Goal: Information Seeking & Learning: Learn about a topic

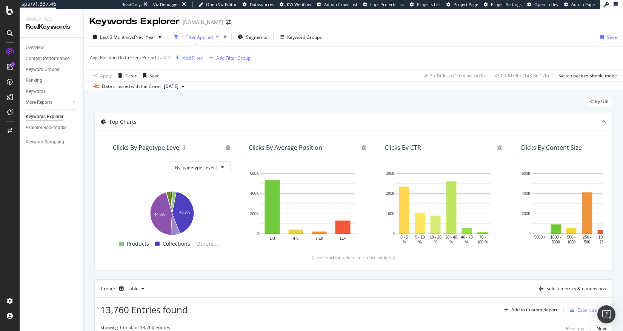
scroll to position [1030, 0]
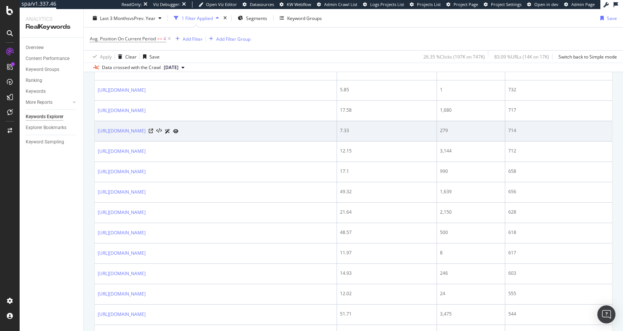
drag, startPoint x: 162, startPoint y: 131, endPoint x: 96, endPoint y: 134, distance: 66.1
click at [96, 134] on td "[URL][DOMAIN_NAME]" at bounding box center [216, 131] width 242 height 20
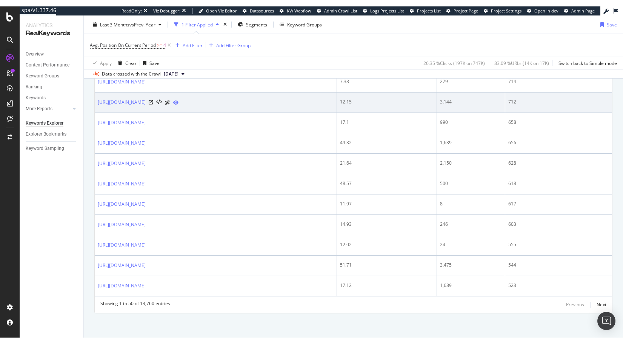
scroll to position [1088, 0]
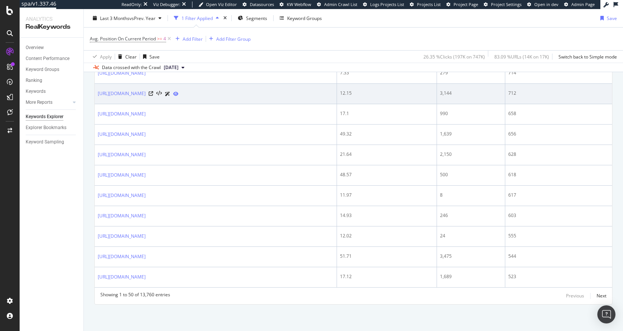
copy link "https://www.tedbaker.com/de"
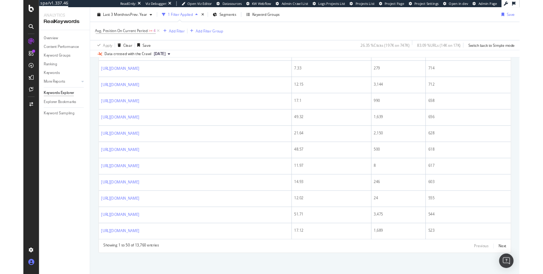
scroll to position [1075, 0]
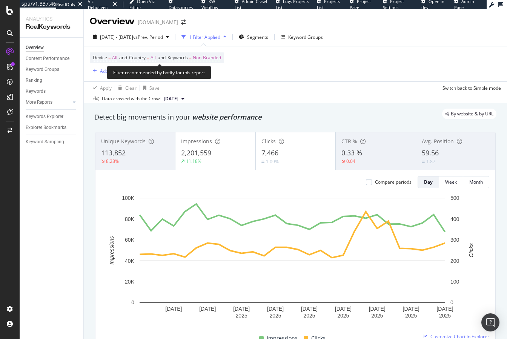
click at [207, 58] on span "Non-Branded" at bounding box center [207, 57] width 28 height 11
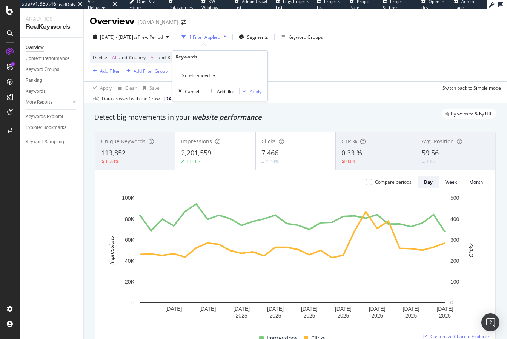
click at [190, 75] on span "Non-Branded" at bounding box center [193, 75] width 31 height 6
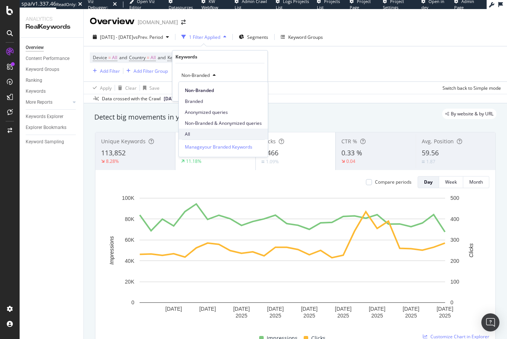
click at [197, 132] on span "All" at bounding box center [223, 134] width 77 height 7
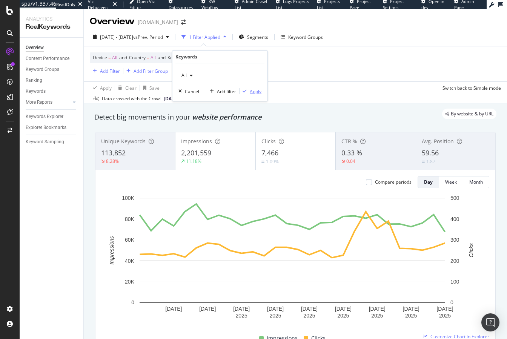
click at [260, 92] on div "Apply" at bounding box center [256, 91] width 12 height 6
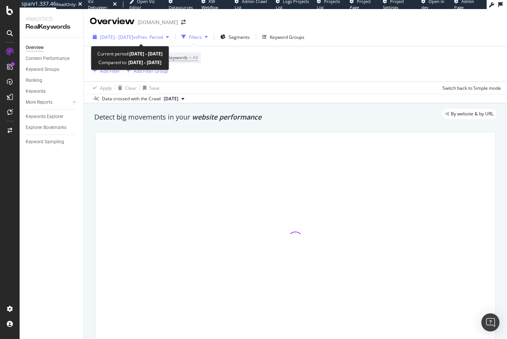
click at [151, 35] on span "vs Prev. Period" at bounding box center [148, 37] width 30 height 6
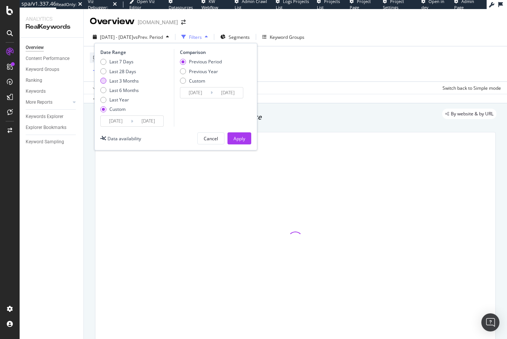
click at [128, 81] on div "Last 3 Months" at bounding box center [123, 81] width 29 height 6
type input "[DATE]"
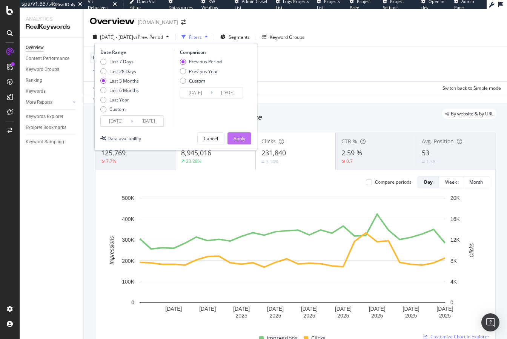
click at [234, 140] on div "Apply" at bounding box center [239, 138] width 12 height 6
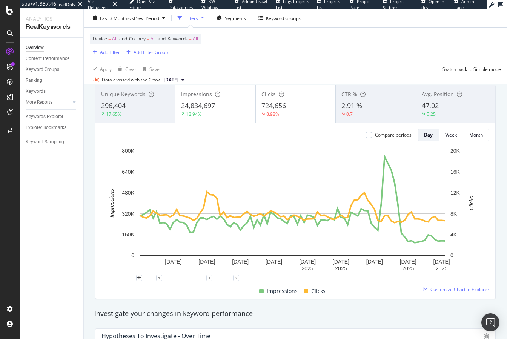
scroll to position [47, 0]
click at [43, 113] on div "Keywords Explorer" at bounding box center [45, 117] width 38 height 8
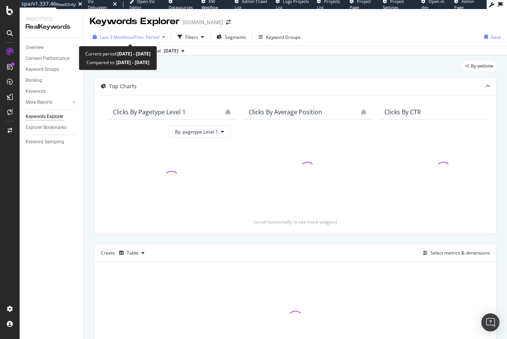
click at [148, 38] on span "vs Prev. Period" at bounding box center [144, 37] width 30 height 6
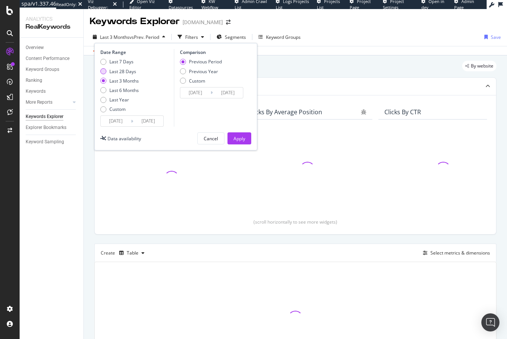
click at [126, 72] on div "Last 28 Days" at bounding box center [122, 71] width 27 height 6
type input "[DATE]"
click at [243, 141] on div "Apply" at bounding box center [239, 138] width 12 height 6
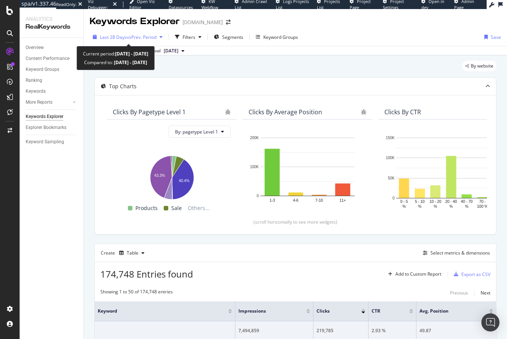
click at [124, 35] on span "Last 28 Days" at bounding box center [113, 37] width 27 height 6
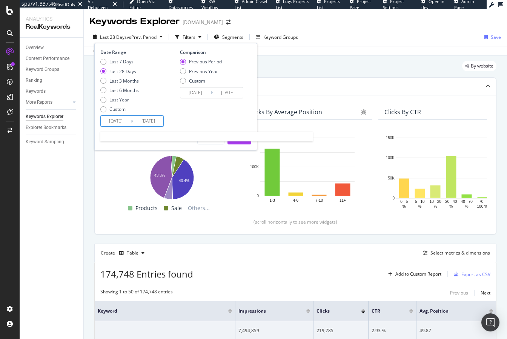
click at [114, 117] on input "[DATE]" at bounding box center [116, 121] width 30 height 11
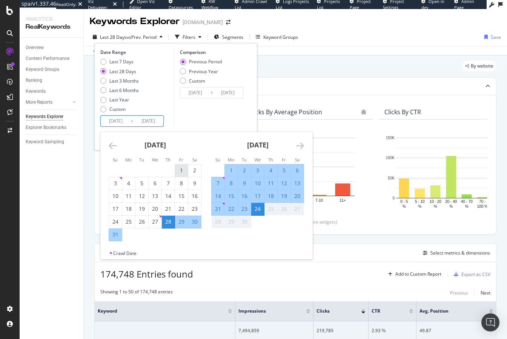
click at [180, 169] on div "1" at bounding box center [181, 171] width 13 height 8
type input "[DATE]"
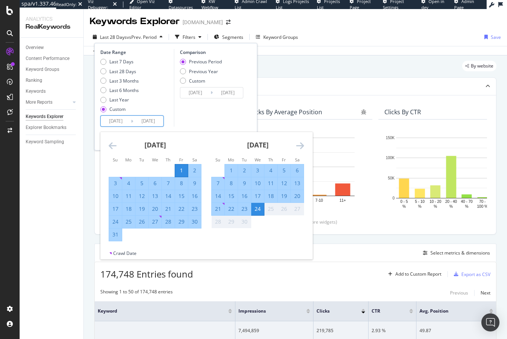
click at [117, 236] on div "31" at bounding box center [115, 235] width 13 height 8
type input "[DATE]"
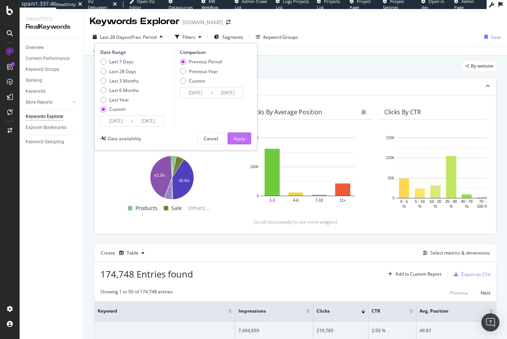
click at [232, 138] on button "Apply" at bounding box center [239, 138] width 24 height 12
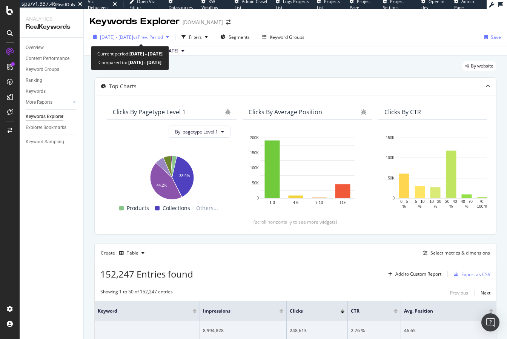
click at [125, 39] on span "[DATE] - [DATE]" at bounding box center [116, 37] width 33 height 6
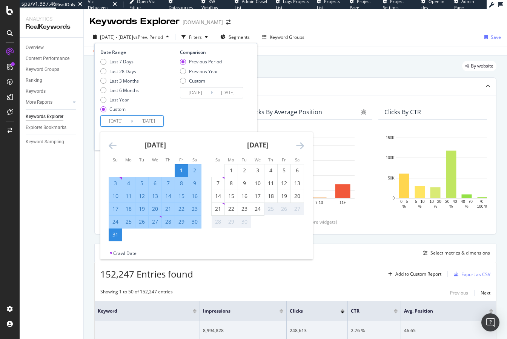
click at [121, 121] on input "[DATE]" at bounding box center [116, 121] width 30 height 11
click at [110, 146] on icon "Move backward to switch to the previous month." at bounding box center [113, 145] width 8 height 9
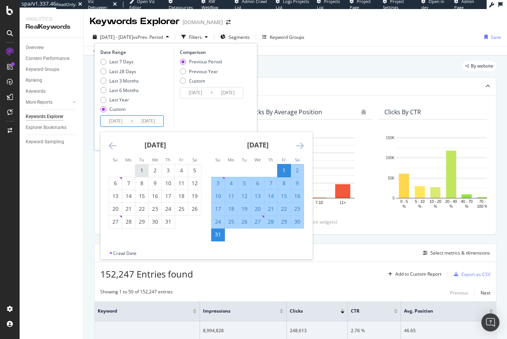
click at [141, 172] on div "1" at bounding box center [141, 171] width 13 height 8
type input "[DATE]"
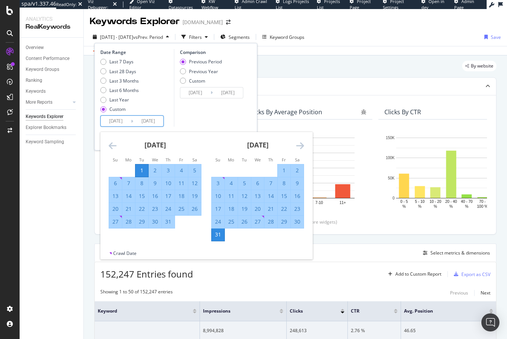
click at [171, 223] on div "31" at bounding box center [168, 222] width 13 height 8
type input "[DATE]"
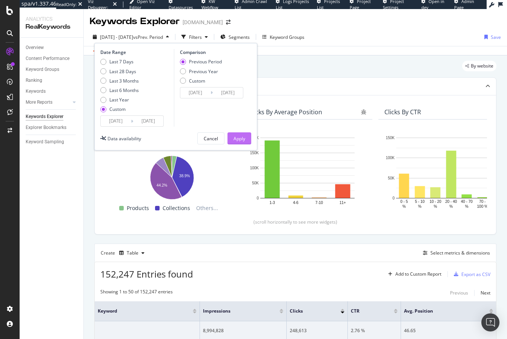
click at [245, 133] on button "Apply" at bounding box center [239, 138] width 24 height 12
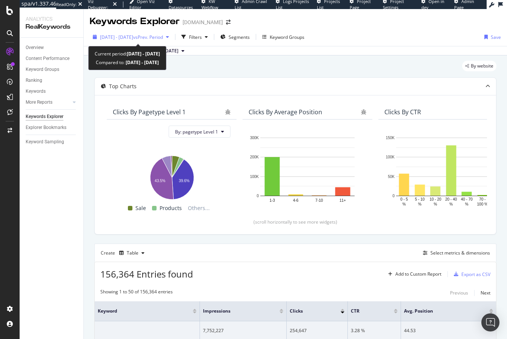
click at [133, 35] on span "[DATE] - [DATE]" at bounding box center [116, 37] width 33 height 6
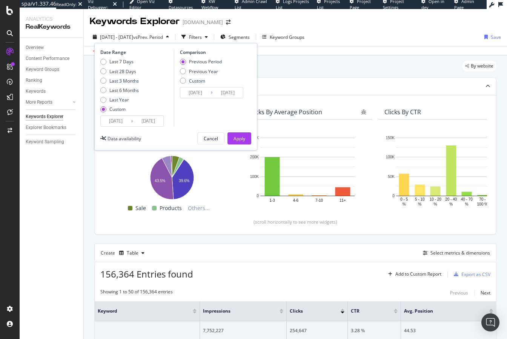
click at [123, 121] on input "[DATE]" at bounding box center [116, 121] width 30 height 11
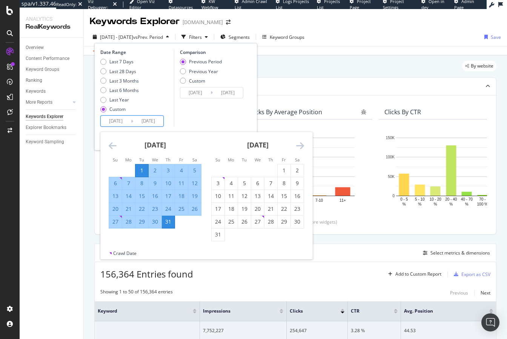
click at [111, 147] on icon "Move backward to switch to the previous month." at bounding box center [113, 145] width 8 height 9
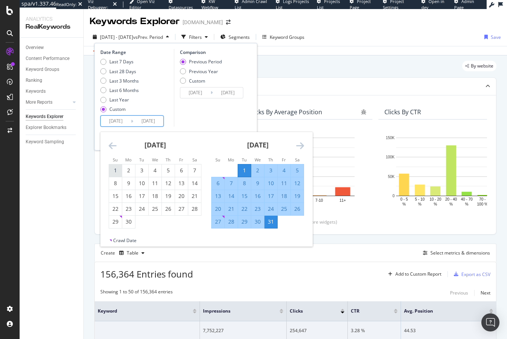
click at [113, 170] on div "1" at bounding box center [115, 171] width 13 height 8
type input "[DATE]"
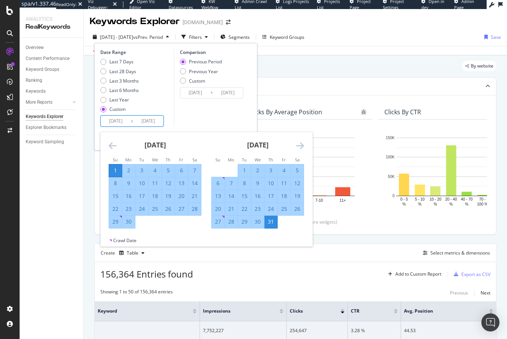
click at [129, 226] on div "30" at bounding box center [128, 222] width 13 height 12
type input "[DATE]"
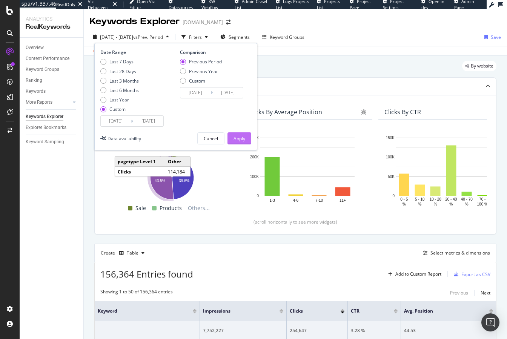
click at [248, 139] on button "Apply" at bounding box center [239, 138] width 24 height 12
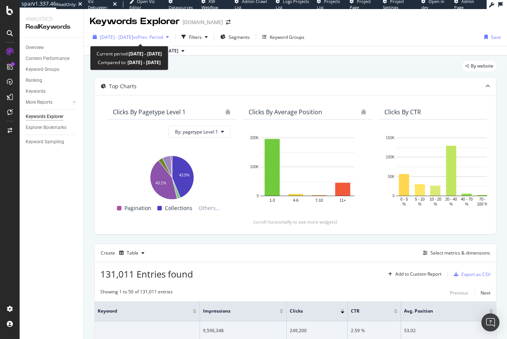
click at [132, 33] on div "[DATE] - [DATE] vs Prev. Period" at bounding box center [131, 36] width 82 height 11
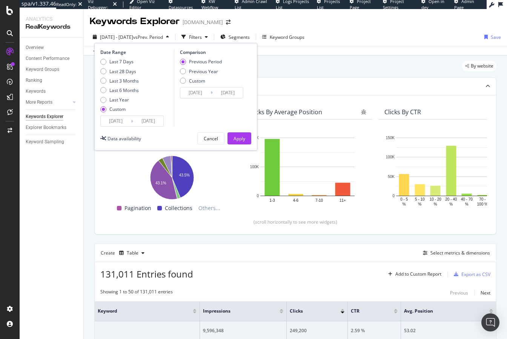
click at [120, 121] on input "[DATE]" at bounding box center [116, 121] width 30 height 11
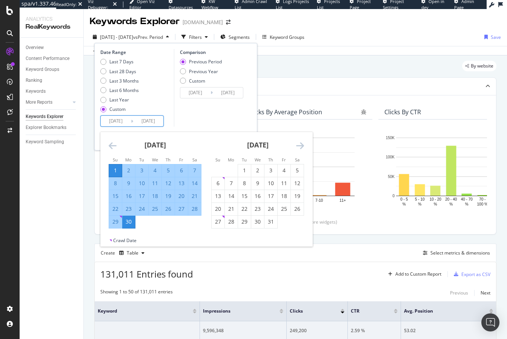
click at [114, 147] on icon "Move backward to switch to the previous month." at bounding box center [113, 145] width 8 height 9
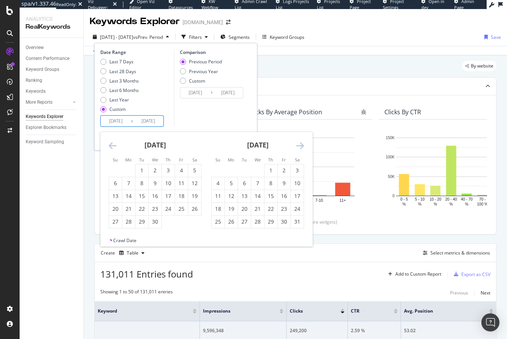
click at [302, 146] on icon "Move forward to switch to the next month." at bounding box center [300, 145] width 8 height 9
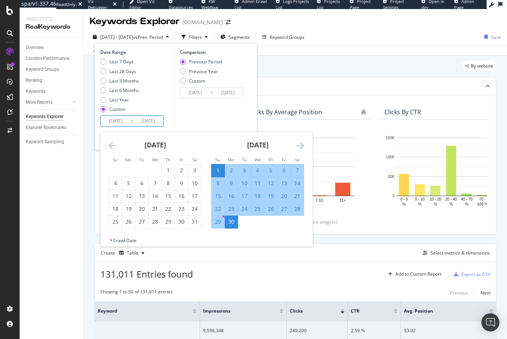
click at [302, 146] on icon "Move forward to switch to the next month." at bounding box center [300, 145] width 8 height 9
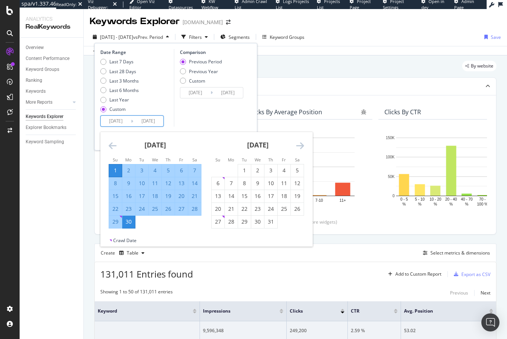
click at [302, 146] on icon "Move forward to switch to the next month." at bounding box center [300, 145] width 8 height 9
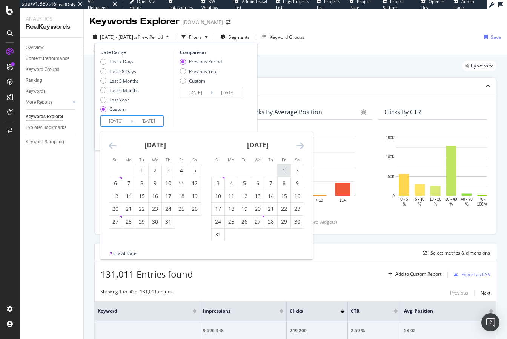
click at [287, 170] on div "1" at bounding box center [284, 171] width 13 height 8
type input "[DATE]"
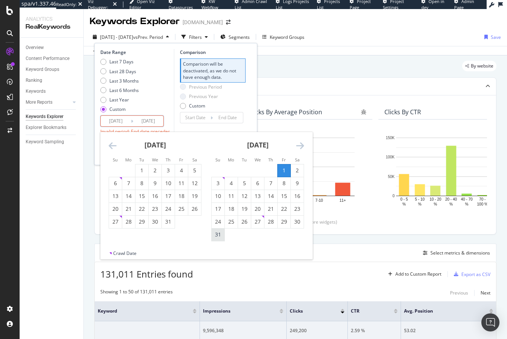
click at [220, 236] on div "31" at bounding box center [218, 235] width 13 height 8
type input "[DATE]"
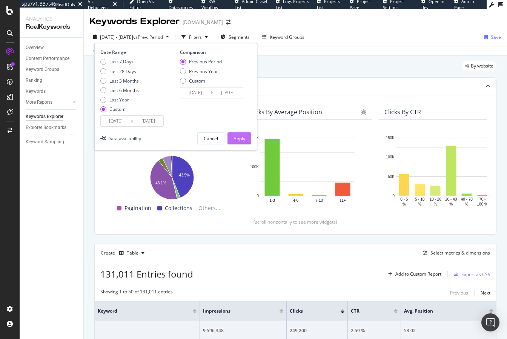
click at [241, 139] on div "Apply" at bounding box center [239, 138] width 12 height 6
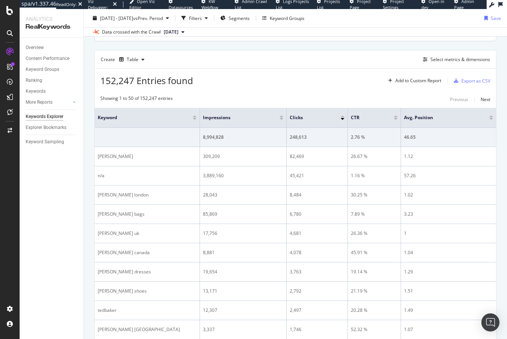
scroll to position [160, 0]
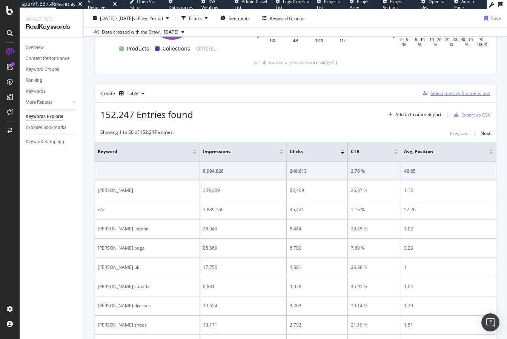
click at [453, 94] on div "Select metrics & dimensions" at bounding box center [460, 93] width 60 height 6
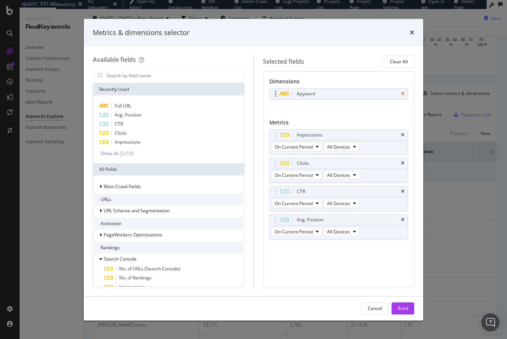
click at [402, 93] on icon "times" at bounding box center [402, 94] width 3 height 5
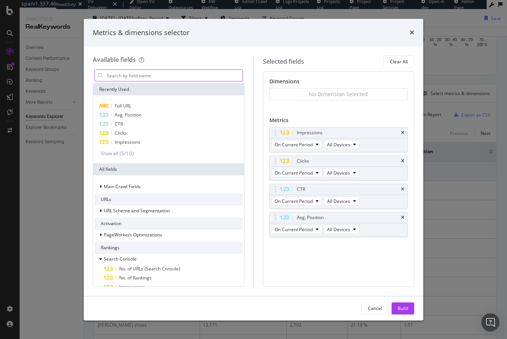
click at [126, 76] on input "modal" at bounding box center [174, 75] width 137 height 11
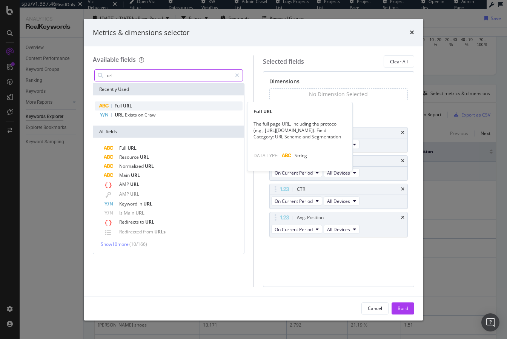
type input "url"
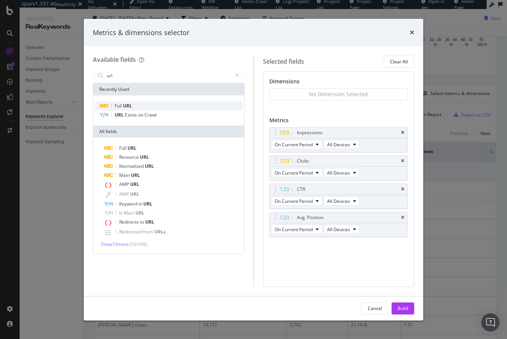
click at [126, 104] on span "URL" at bounding box center [127, 106] width 9 height 6
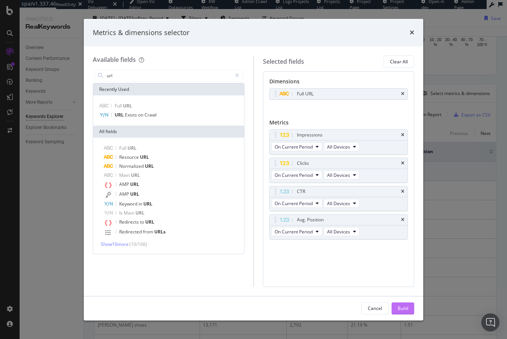
click at [402, 307] on div "Build" at bounding box center [403, 308] width 11 height 6
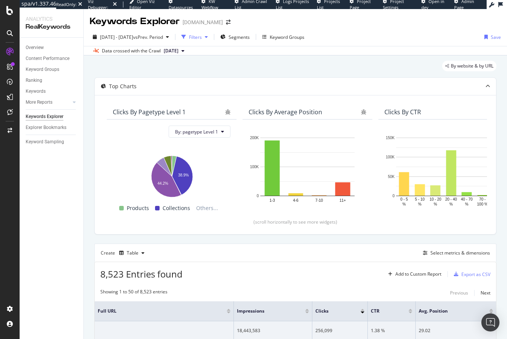
click at [202, 38] on div "Filters" at bounding box center [195, 37] width 13 height 6
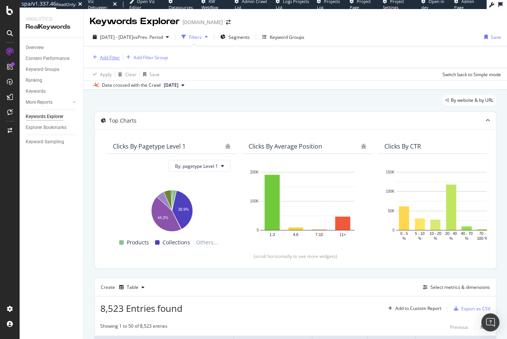
click at [111, 55] on div "Add Filter" at bounding box center [110, 57] width 20 height 6
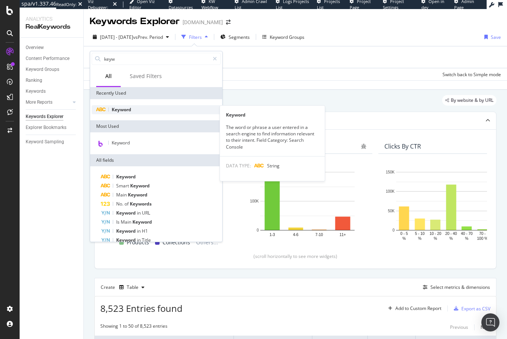
type input "keyw"
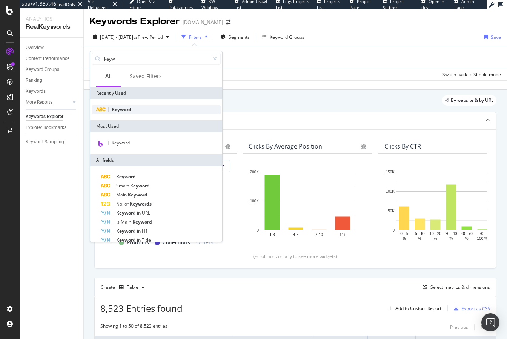
click at [117, 108] on span "Keyword" at bounding box center [122, 109] width 20 height 6
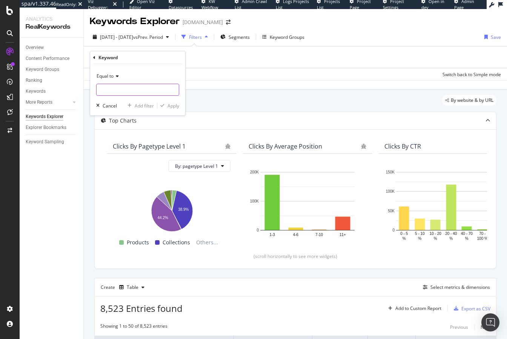
click at [115, 94] on input "text" at bounding box center [138, 90] width 82 height 12
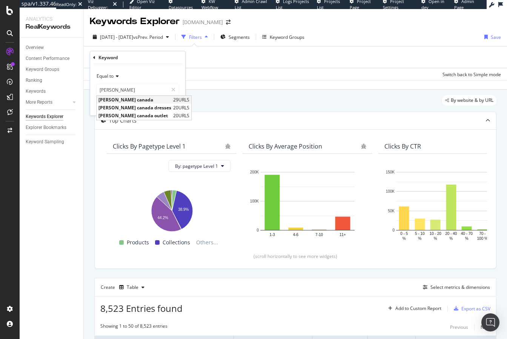
click at [113, 100] on span "[PERSON_NAME] canada" at bounding box center [134, 100] width 73 height 6
type input "[PERSON_NAME] canada"
click at [174, 106] on div "Apply" at bounding box center [173, 106] width 12 height 6
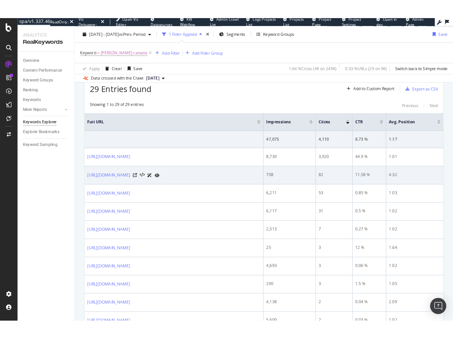
scroll to position [246, 0]
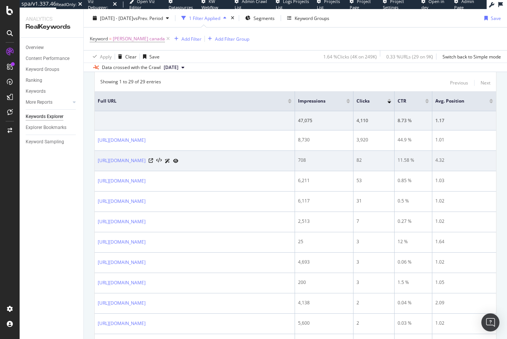
drag, startPoint x: 160, startPoint y: 161, endPoint x: 95, endPoint y: 161, distance: 64.9
click at [95, 161] on td "[URL][DOMAIN_NAME]" at bounding box center [195, 161] width 200 height 20
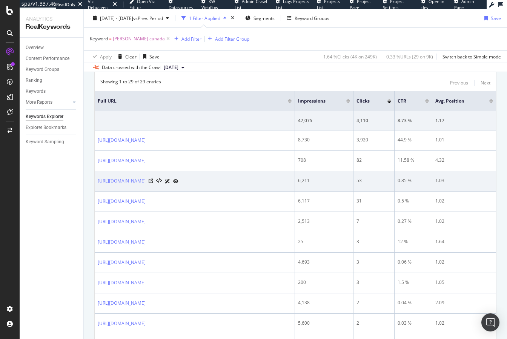
copy link "[URL][DOMAIN_NAME]"
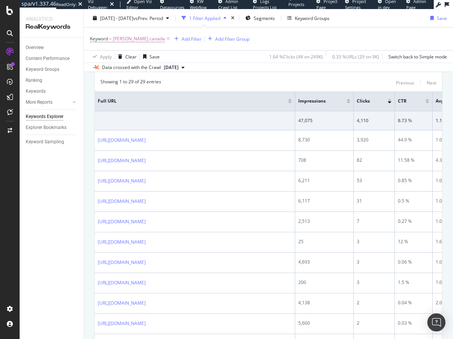
click at [119, 80] on div "Showing 1 to 29 of 29 entries" at bounding box center [130, 82] width 61 height 9
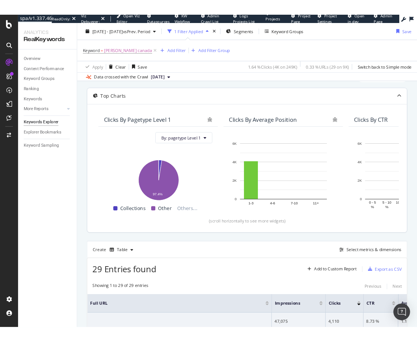
scroll to position [0, 0]
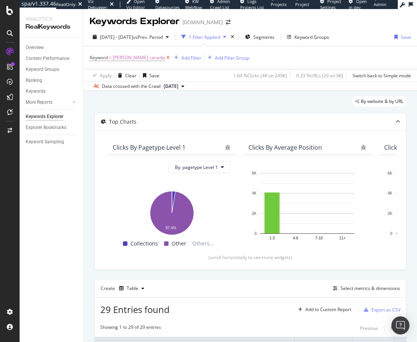
click at [165, 56] on icon at bounding box center [168, 58] width 6 height 8
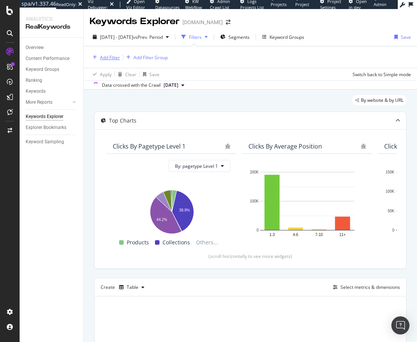
click at [112, 59] on div "Add Filter" at bounding box center [110, 57] width 20 height 6
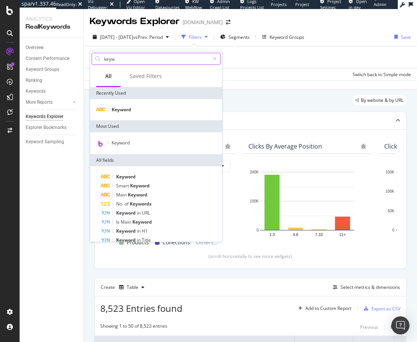
click at [118, 60] on input "keyw" at bounding box center [156, 58] width 106 height 11
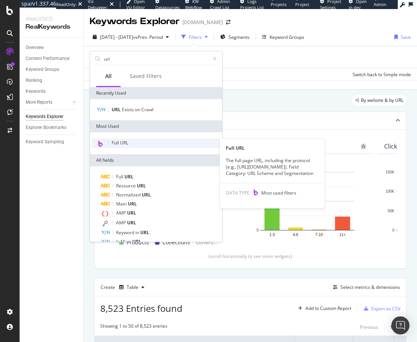
type input "url"
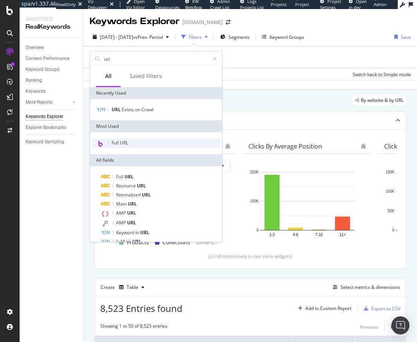
click at [121, 143] on span "Full URL" at bounding box center [120, 143] width 17 height 6
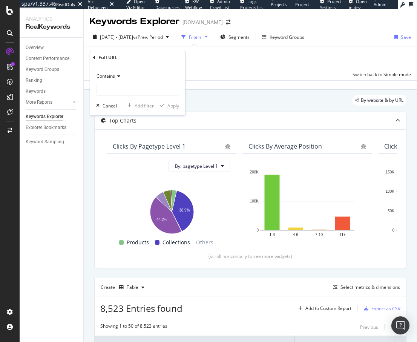
click at [112, 76] on span "Contains" at bounding box center [106, 76] width 18 height 6
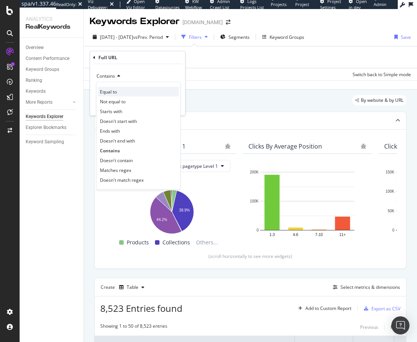
click at [117, 95] on span "Equal to" at bounding box center [108, 92] width 17 height 6
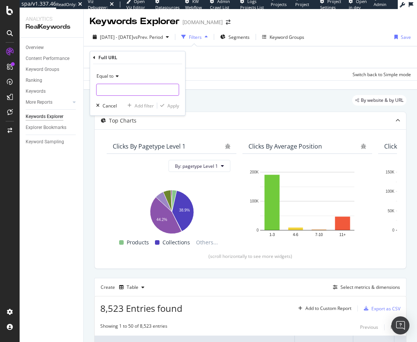
click at [111, 92] on input "text" at bounding box center [138, 90] width 82 height 12
paste input "[URL][DOMAIN_NAME]"
click at [110, 91] on input "[URL][DOMAIN_NAME]" at bounding box center [132, 90] width 71 height 12
type input "[URL][DOMAIN_NAME]"
click at [165, 103] on div "button" at bounding box center [162, 105] width 10 height 5
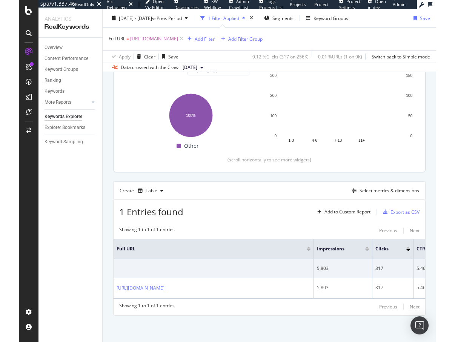
scroll to position [103, 0]
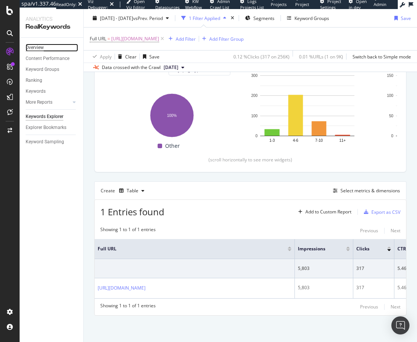
click at [43, 47] on div "Overview" at bounding box center [35, 48] width 18 height 8
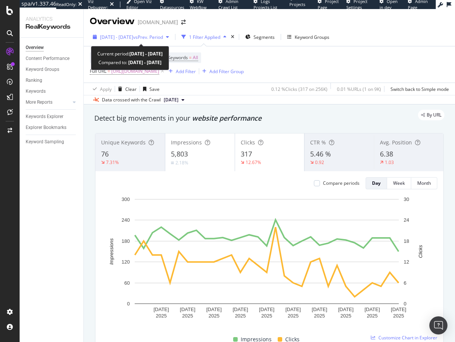
click at [133, 40] on span "[DATE] - [DATE]" at bounding box center [116, 37] width 33 height 6
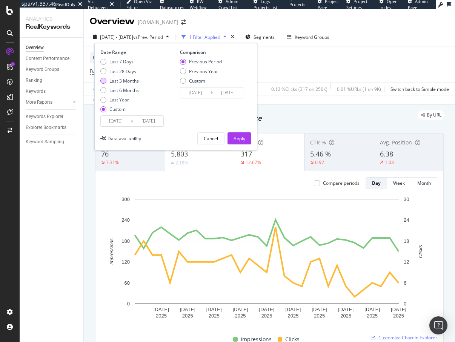
click at [129, 80] on div "Last 3 Months" at bounding box center [123, 81] width 29 height 6
type input "[DATE]"
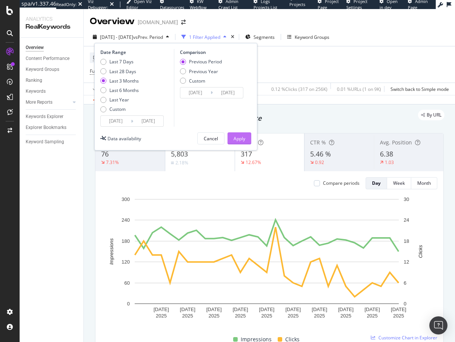
click at [230, 135] on button "Apply" at bounding box center [239, 138] width 24 height 12
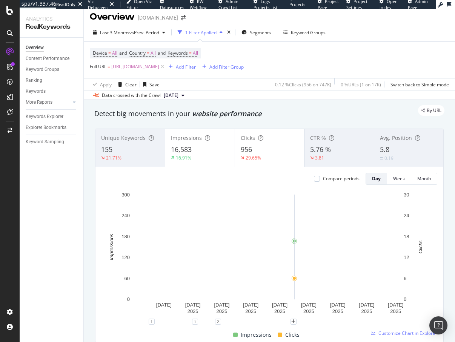
scroll to position [5, 0]
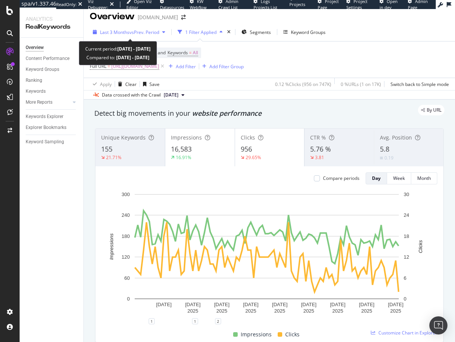
click at [144, 31] on span "vs Prev. Period" at bounding box center [144, 32] width 30 height 6
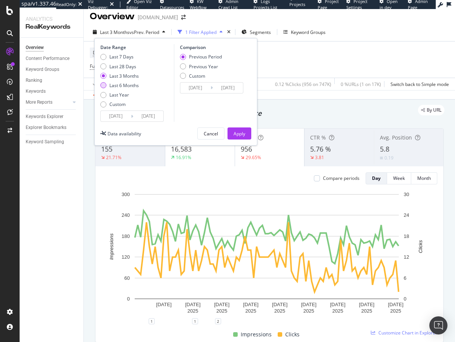
click at [126, 86] on div "Last 6 Months" at bounding box center [123, 85] width 29 height 6
type input "[DATE]"
click at [230, 134] on button "Apply" at bounding box center [239, 133] width 24 height 12
